Goal: Information Seeking & Learning: Learn about a topic

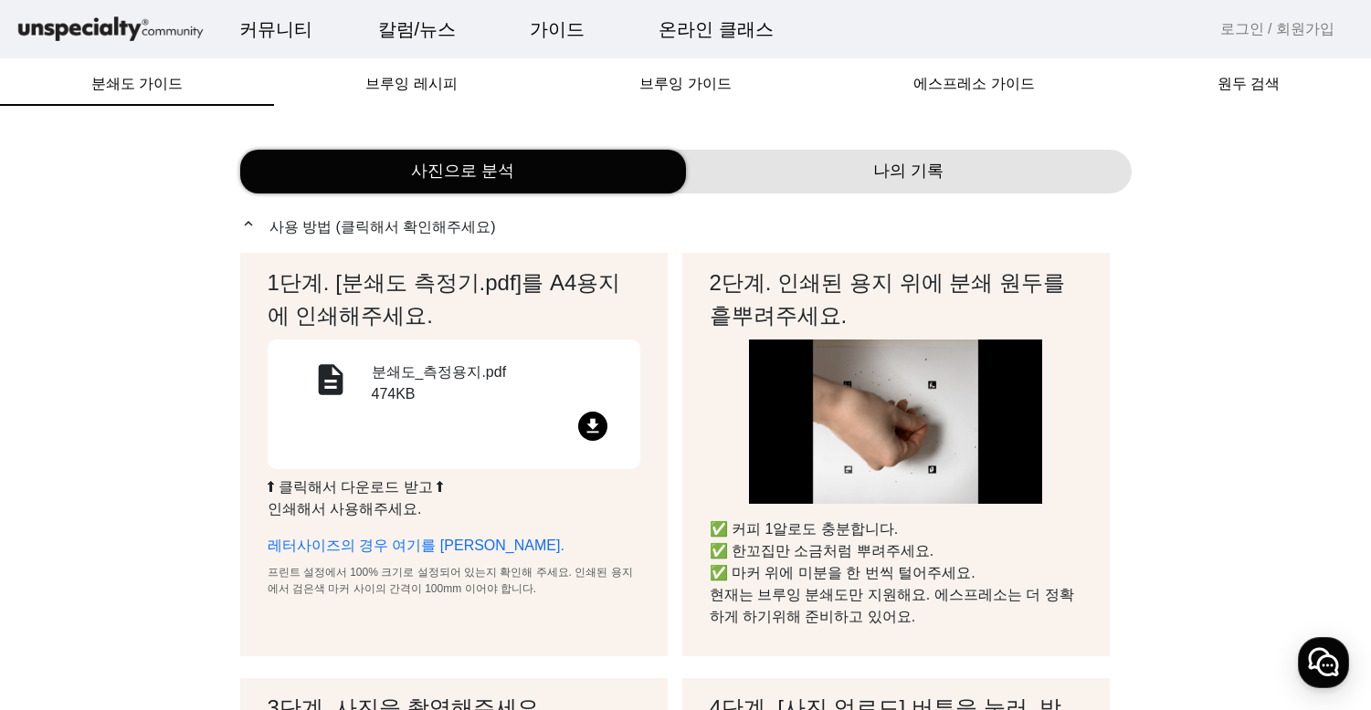
click at [1121, 378] on div "1단계. [분쇄도 측정기.pdf]를 A4용지에 인쇄해주세요. description 분쇄도_측정용지.pdf 474KB file_download …" at bounding box center [685, 648] width 891 height 791
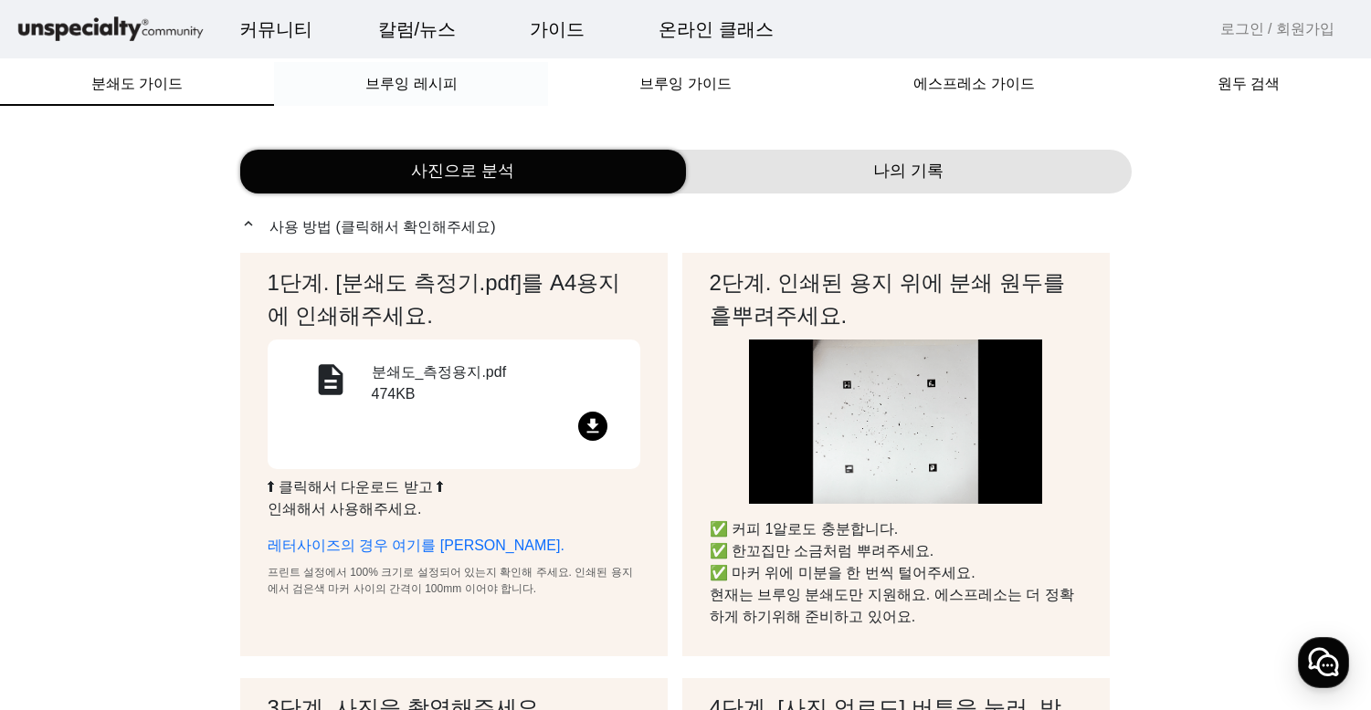
click at [417, 80] on span "브루잉 레시피" at bounding box center [410, 84] width 91 height 15
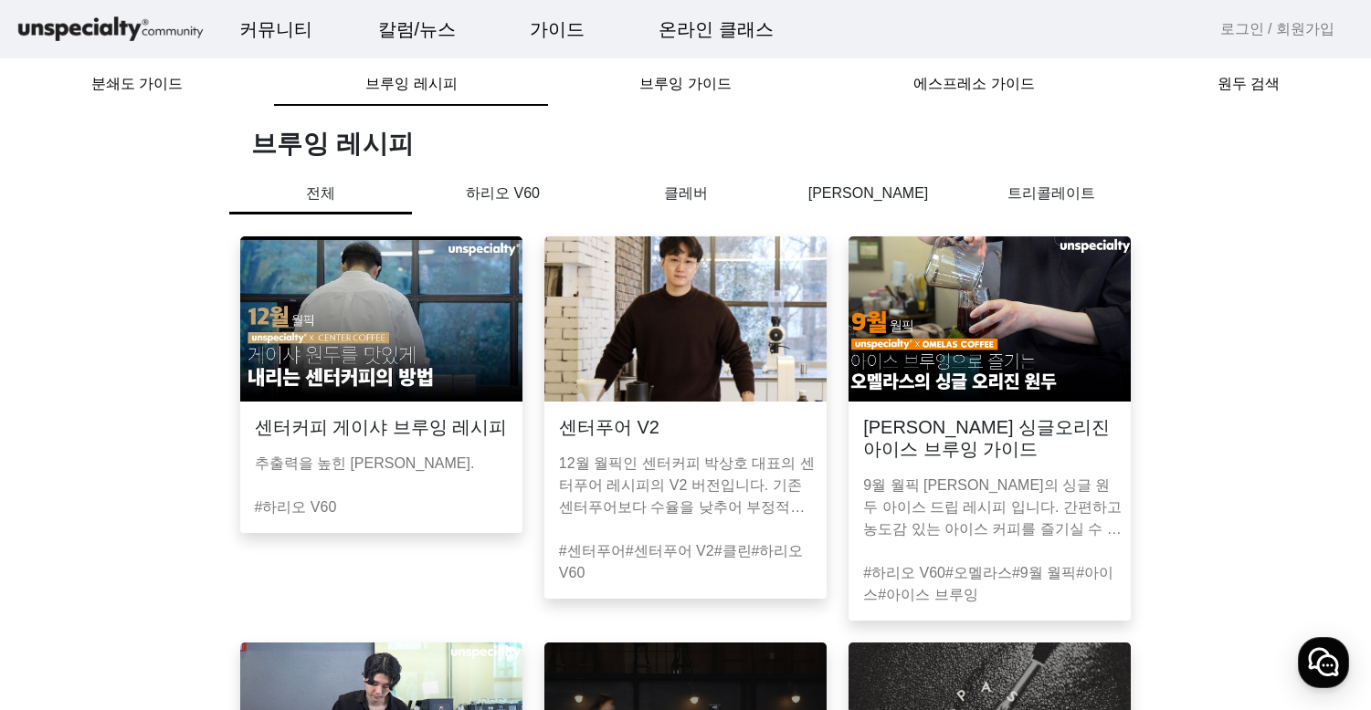
click at [520, 191] on p "하리오 V60" at bounding box center [503, 194] width 183 height 22
click at [518, 201] on p "하리오 V60" at bounding box center [503, 199] width 183 height 32
click at [668, 193] on p "클레버" at bounding box center [685, 194] width 183 height 22
click at [519, 197] on p "하리오 V60" at bounding box center [503, 194] width 183 height 22
click at [306, 195] on p "전체" at bounding box center [320, 194] width 183 height 22
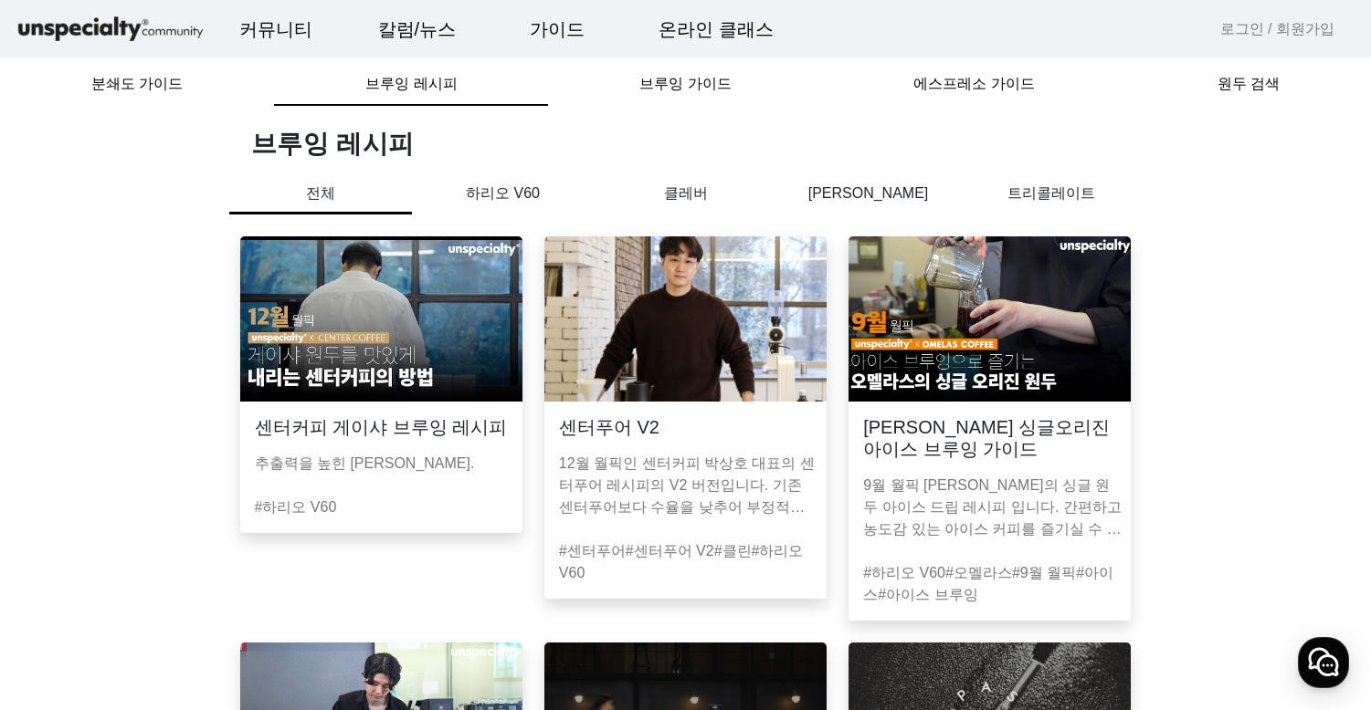
click at [507, 200] on p "하리오 V60" at bounding box center [503, 194] width 183 height 22
click at [692, 194] on p "클레버" at bounding box center [685, 194] width 183 height 22
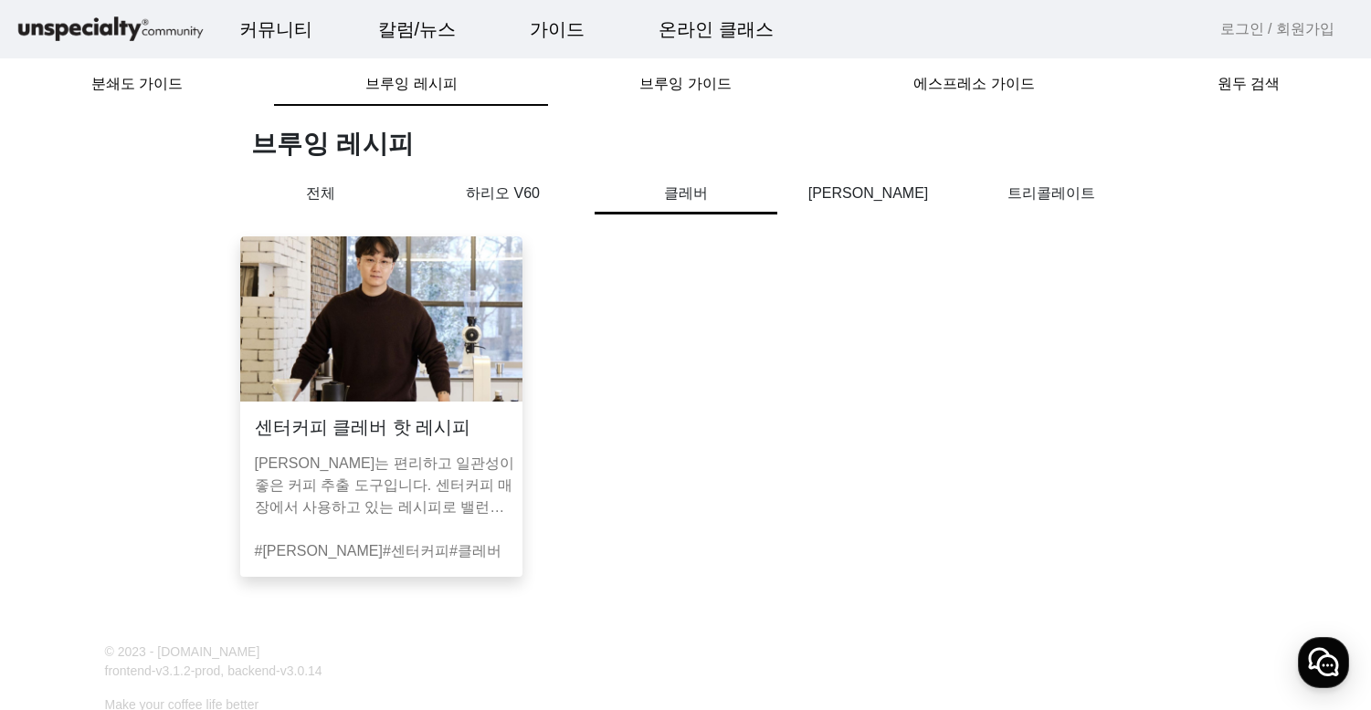
click at [867, 198] on p "[PERSON_NAME]" at bounding box center [868, 194] width 183 height 22
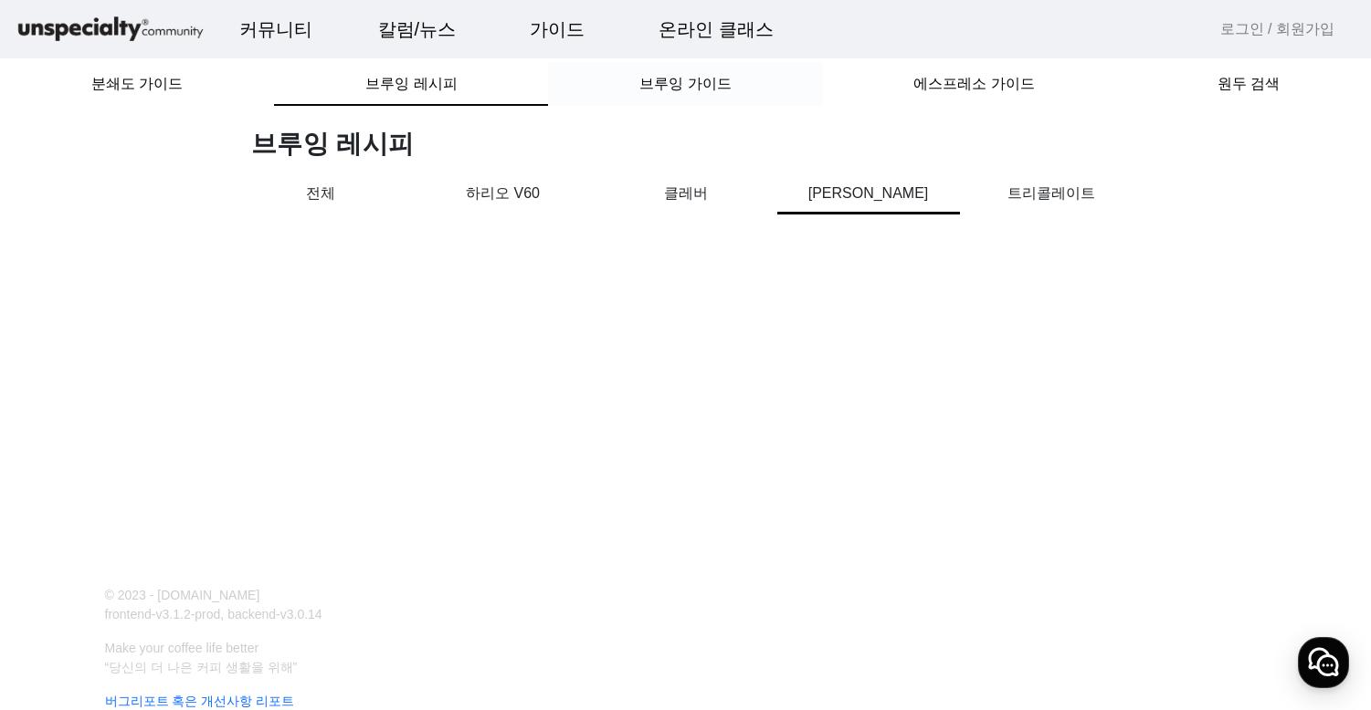
click at [697, 86] on span "브루잉 가이드" at bounding box center [684, 84] width 91 height 15
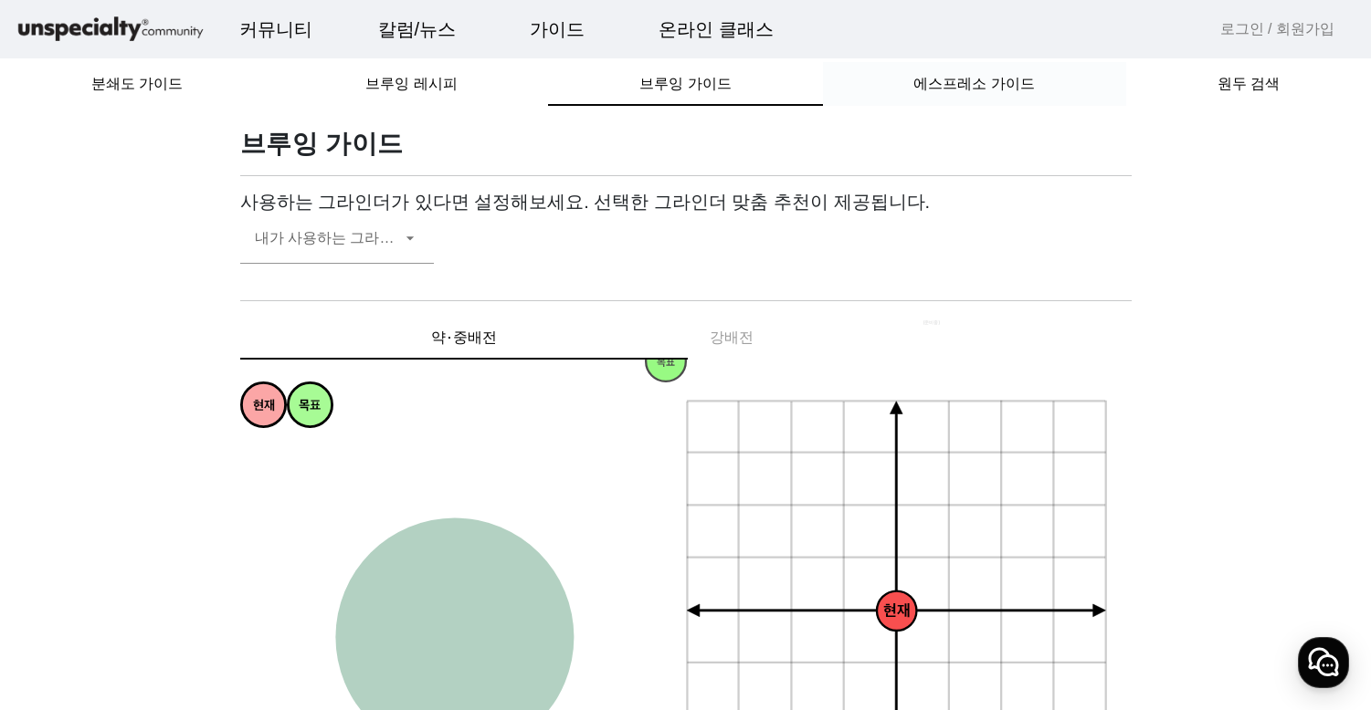
click at [945, 90] on span "에스프레소 가이드" at bounding box center [973, 84] width 121 height 15
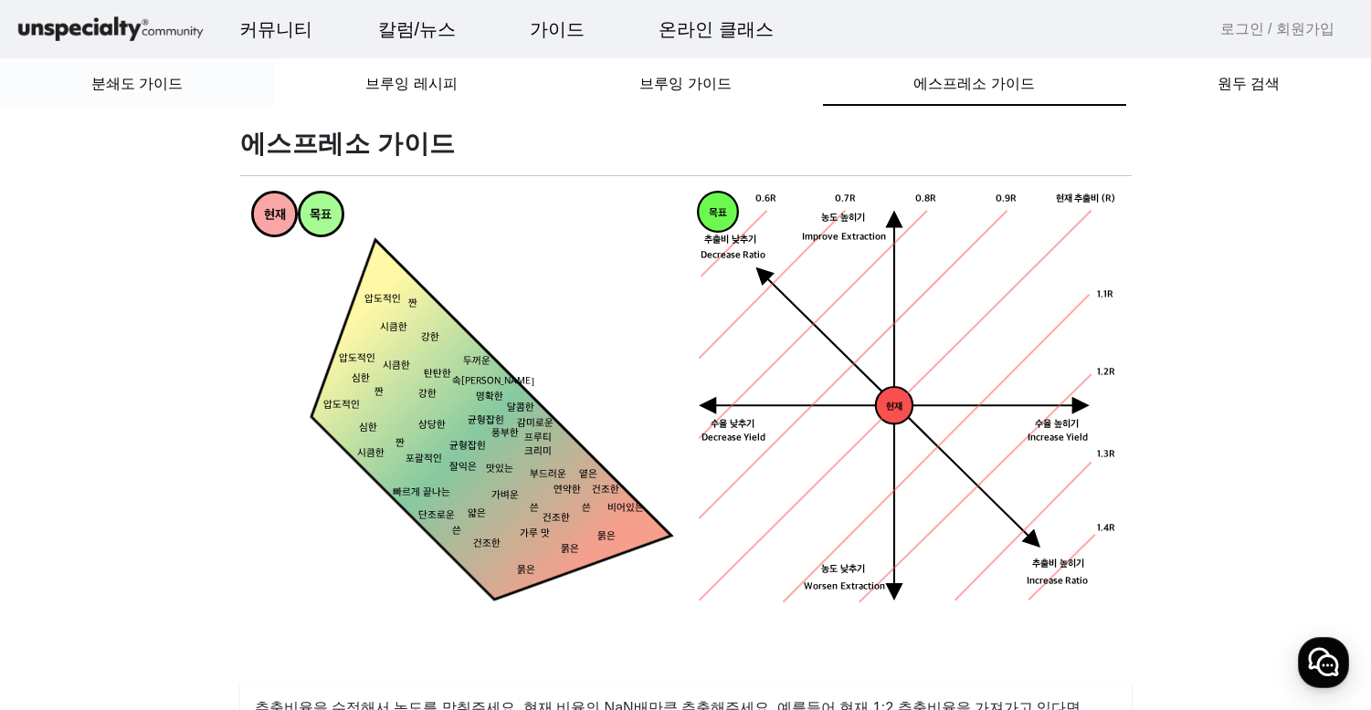
click at [126, 91] on span "분쇄도 가이드" at bounding box center [136, 84] width 91 height 15
